Goal: Task Accomplishment & Management: Manage account settings

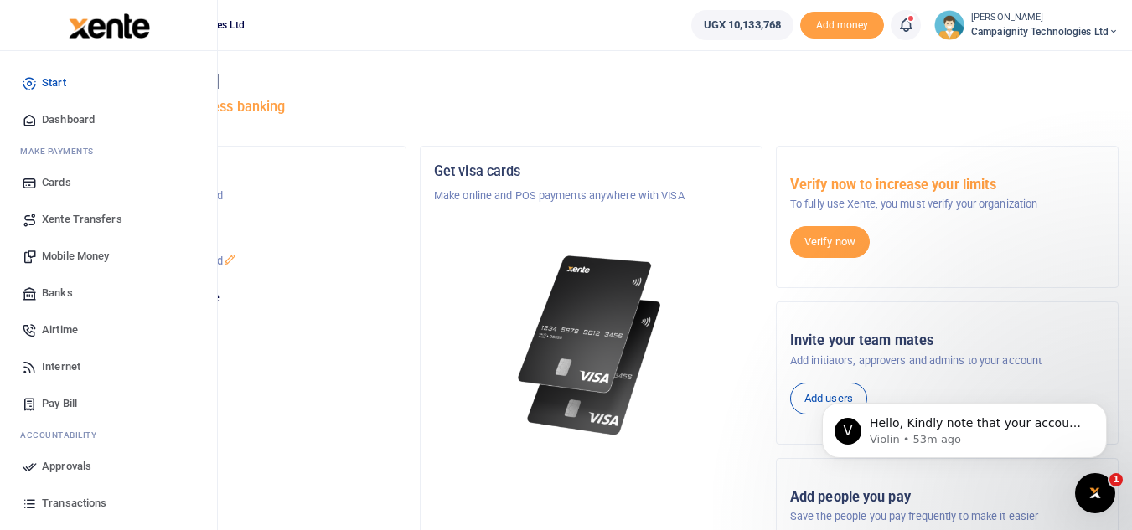
click at [69, 473] on span "Approvals" at bounding box center [66, 466] width 49 height 17
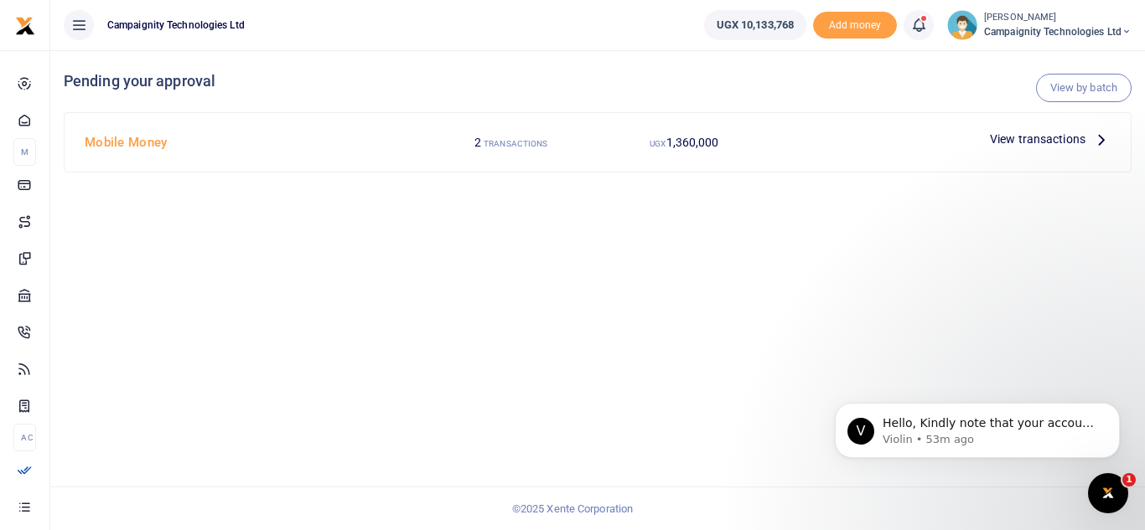
click at [1039, 131] on span "View transactions" at bounding box center [1038, 139] width 96 height 18
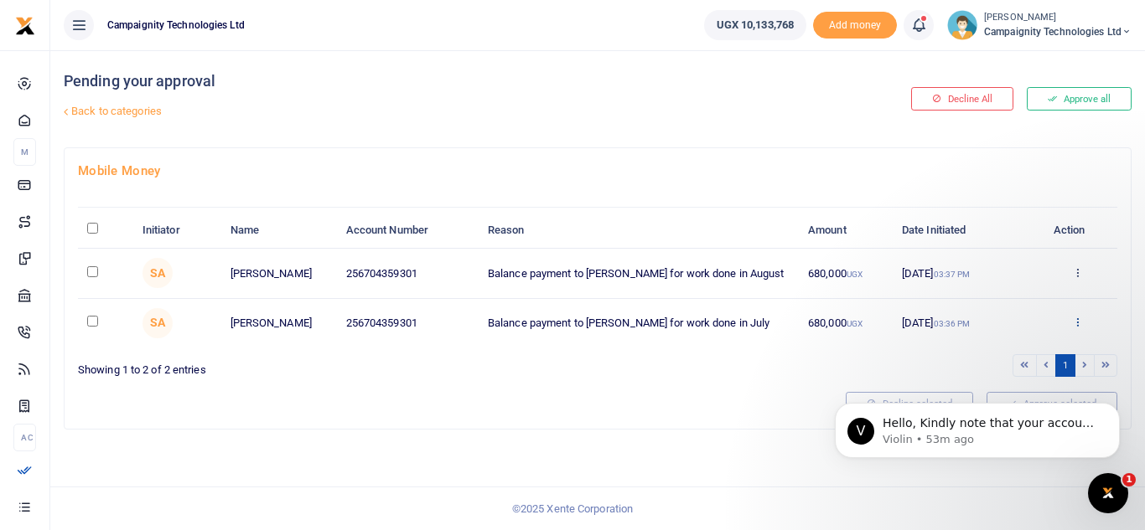
click at [1079, 319] on icon at bounding box center [1077, 322] width 11 height 12
click at [998, 382] on body "V Hello, Kindly note that your account has been credited Violin • 53m ago" at bounding box center [977, 427] width 322 height 104
click at [993, 392] on body "V Hello, Kindly note that your account has been credited Violin • 53m ago" at bounding box center [977, 427] width 322 height 104
click at [969, 390] on body "V Hello, Kindly note that your account has been credited Violin • 53m ago" at bounding box center [977, 427] width 322 height 104
click at [967, 394] on body "V Hello, Kindly note that your account has been credited Violin • 53m ago" at bounding box center [977, 427] width 322 height 104
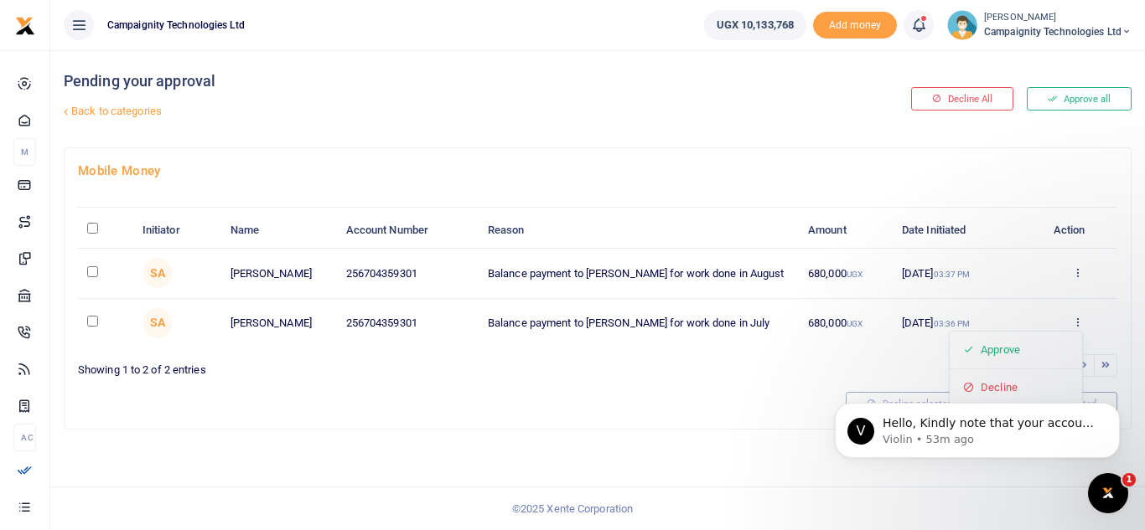
click at [851, 323] on small "UGX" at bounding box center [854, 323] width 16 height 9
click at [1076, 317] on icon at bounding box center [1077, 322] width 11 height 12
click at [973, 385] on body "V Hello, Kindly note that your account has been credited Violin • 53m ago" at bounding box center [977, 427] width 322 height 104
click at [1118, 406] on icon "Dismiss notification" at bounding box center [1114, 407] width 9 height 9
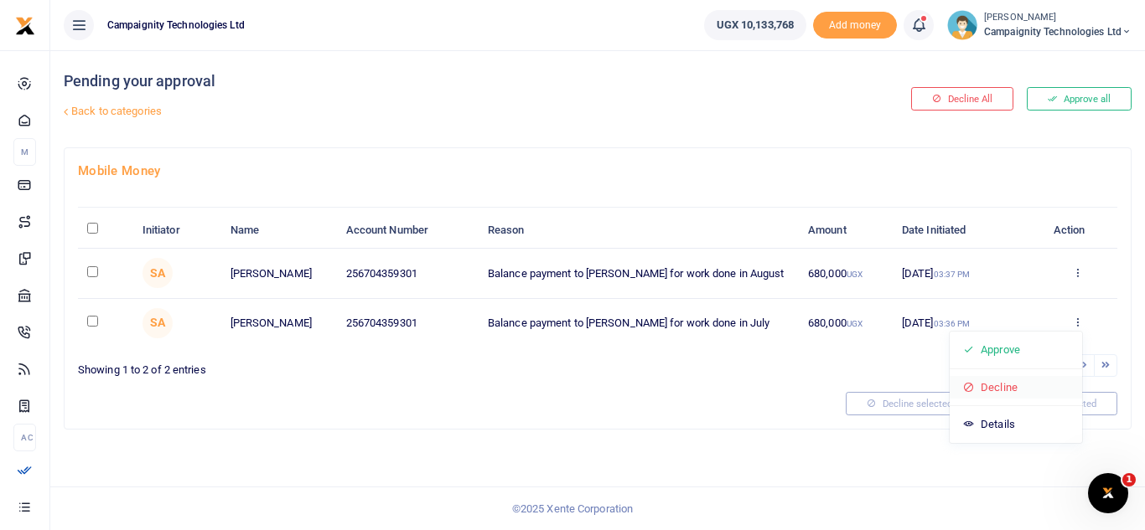
click at [1005, 390] on link "Decline" at bounding box center [1015, 387] width 132 height 23
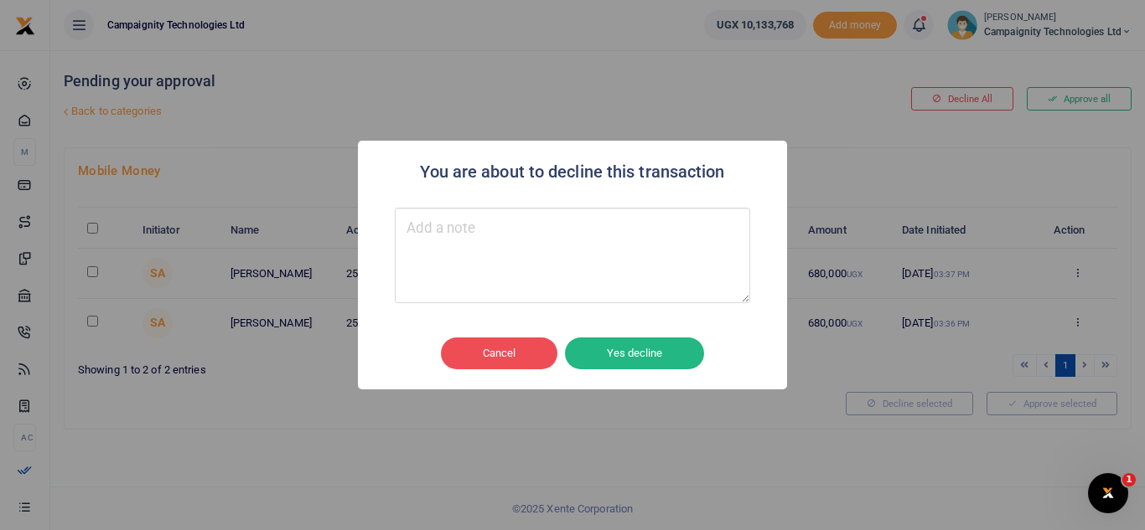
click at [598, 267] on textarea "Type your message here" at bounding box center [572, 256] width 355 height 96
type textarea "wrong month"
click at [629, 349] on button "Yes decline" at bounding box center [634, 354] width 139 height 32
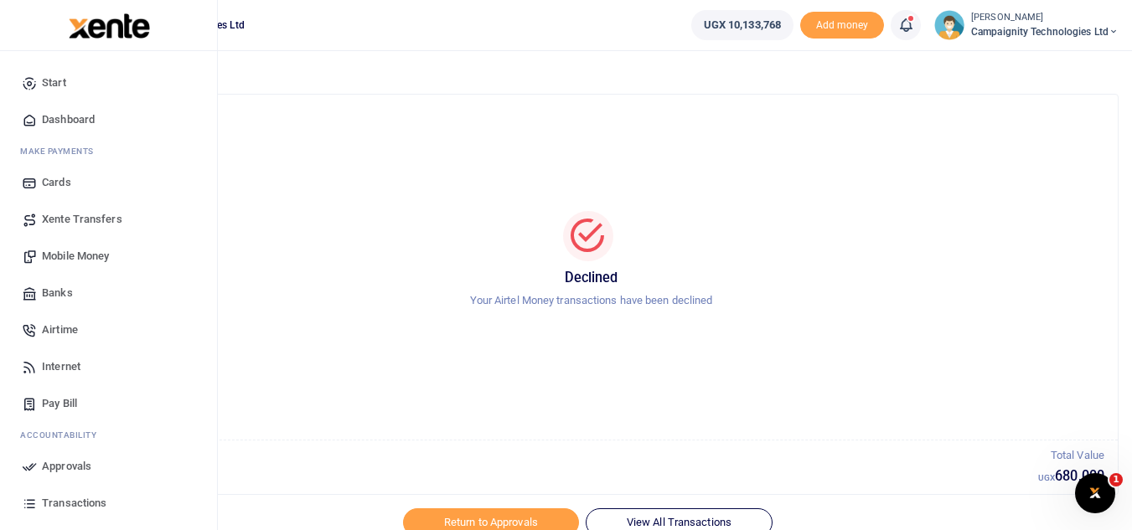
click at [90, 468] on span "Approvals" at bounding box center [66, 466] width 49 height 17
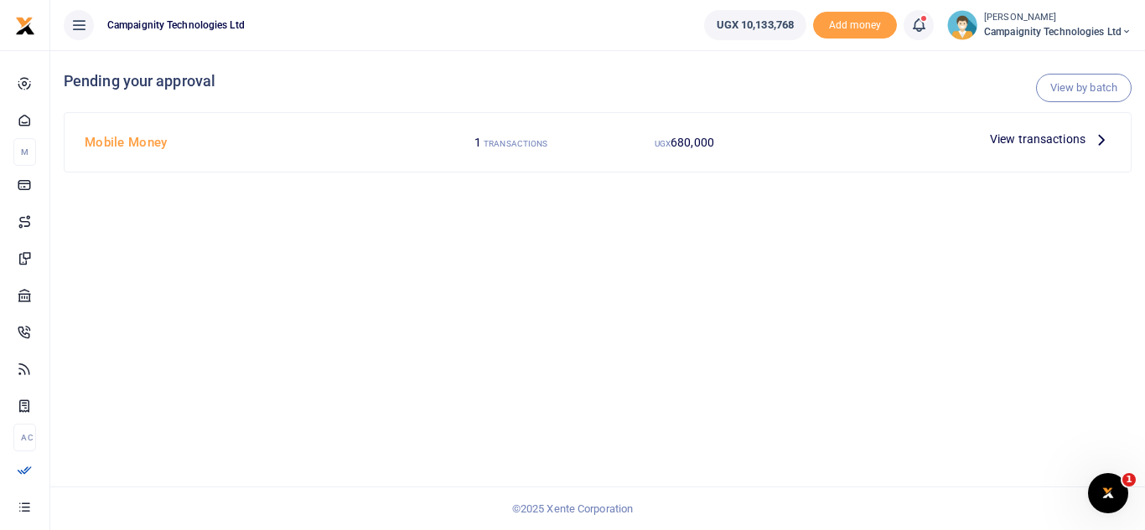
click at [1051, 138] on span "View transactions" at bounding box center [1038, 139] width 96 height 18
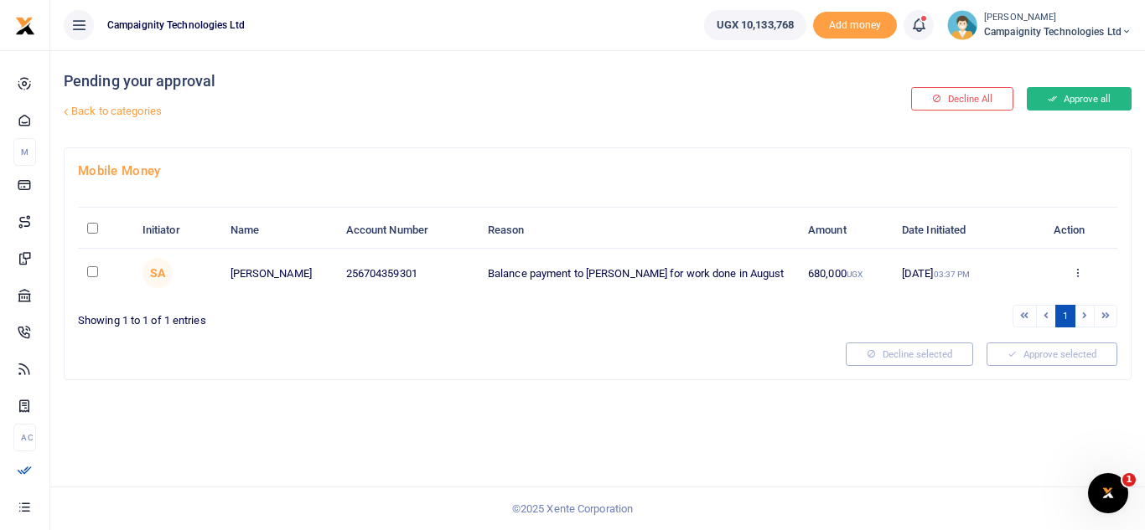
click at [1077, 102] on button "Approve all" at bounding box center [1078, 98] width 105 height 23
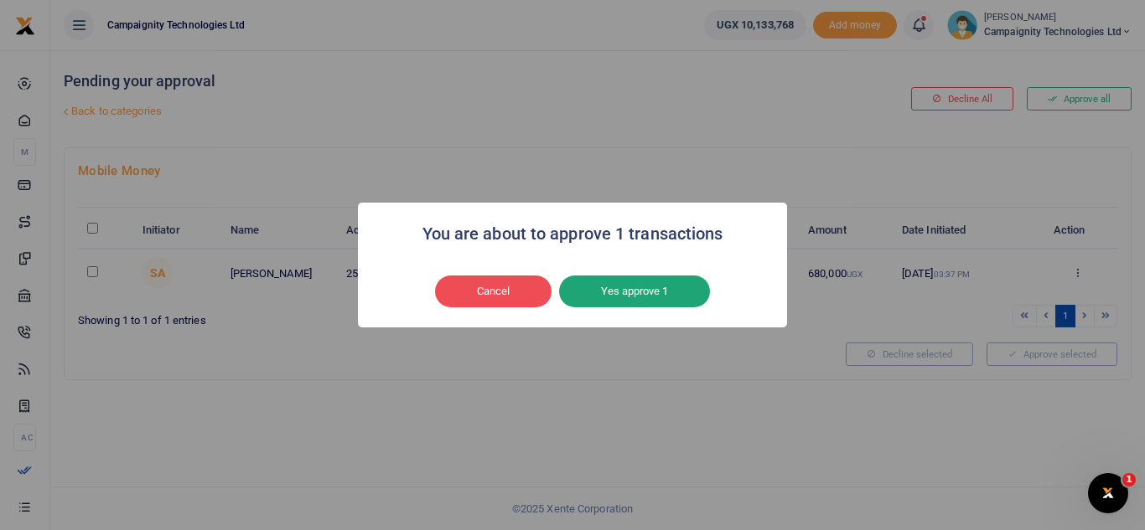
click at [664, 287] on button "Yes approve 1" at bounding box center [634, 292] width 151 height 32
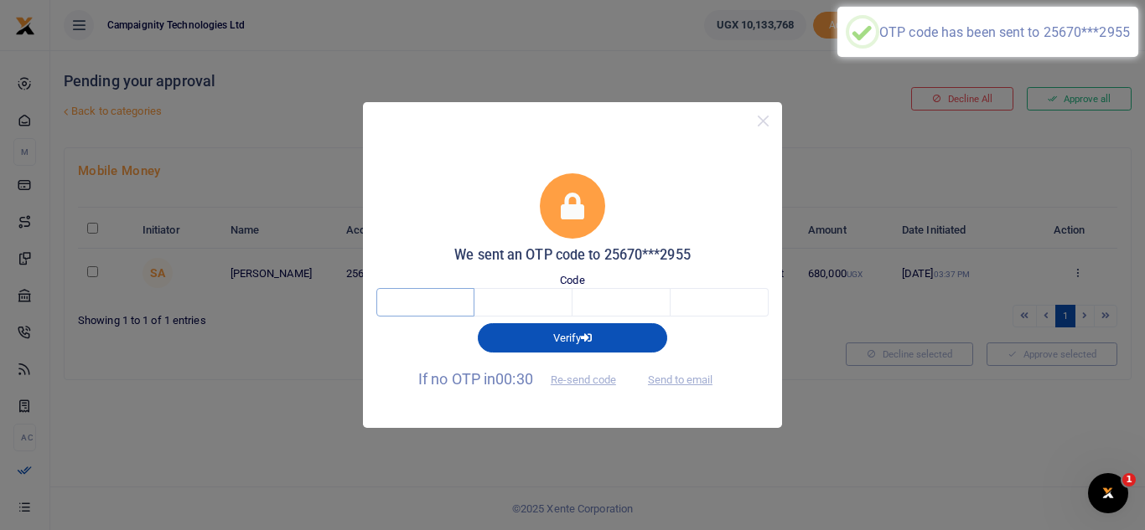
click at [428, 292] on input "text" at bounding box center [425, 302] width 98 height 28
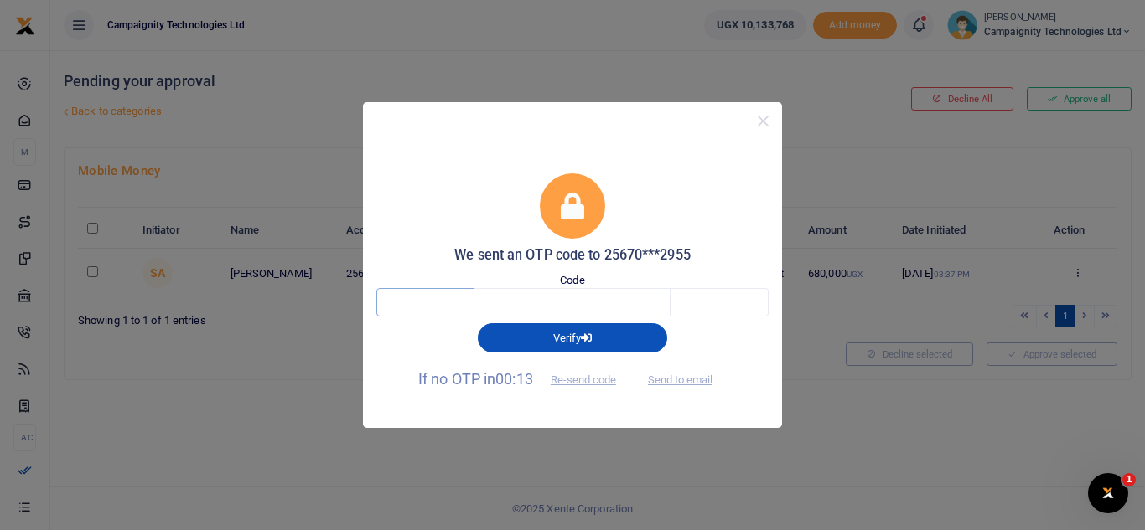
click at [428, 292] on input "text" at bounding box center [425, 302] width 98 height 28
type input "4"
type input "8"
type input "1"
